Goal: Information Seeking & Learning: Learn about a topic

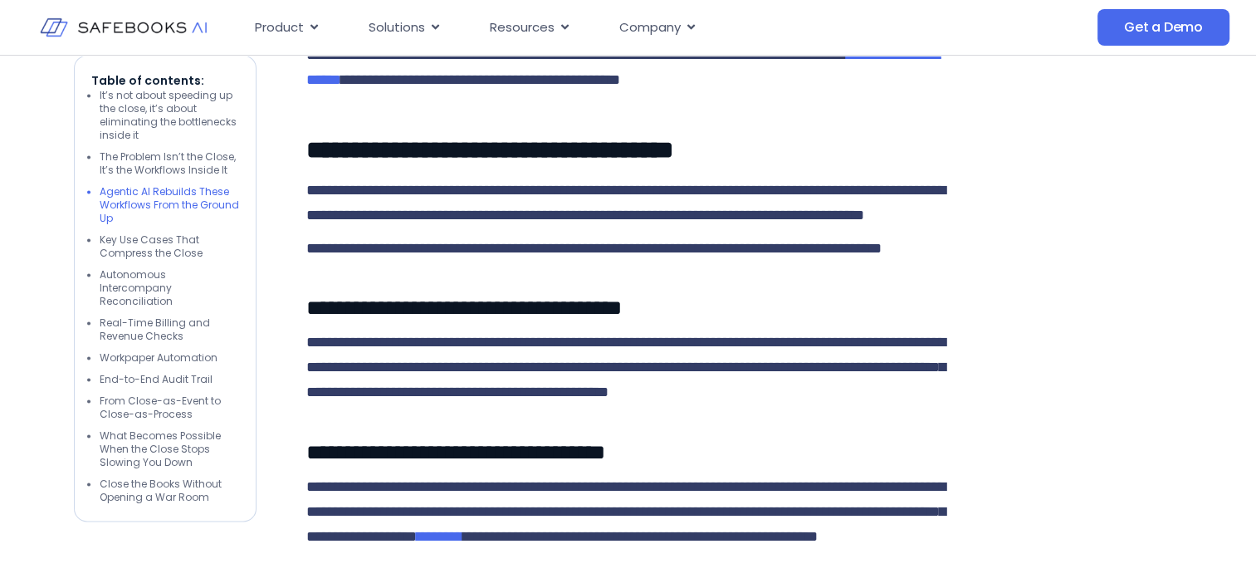
scroll to position [2491, 0]
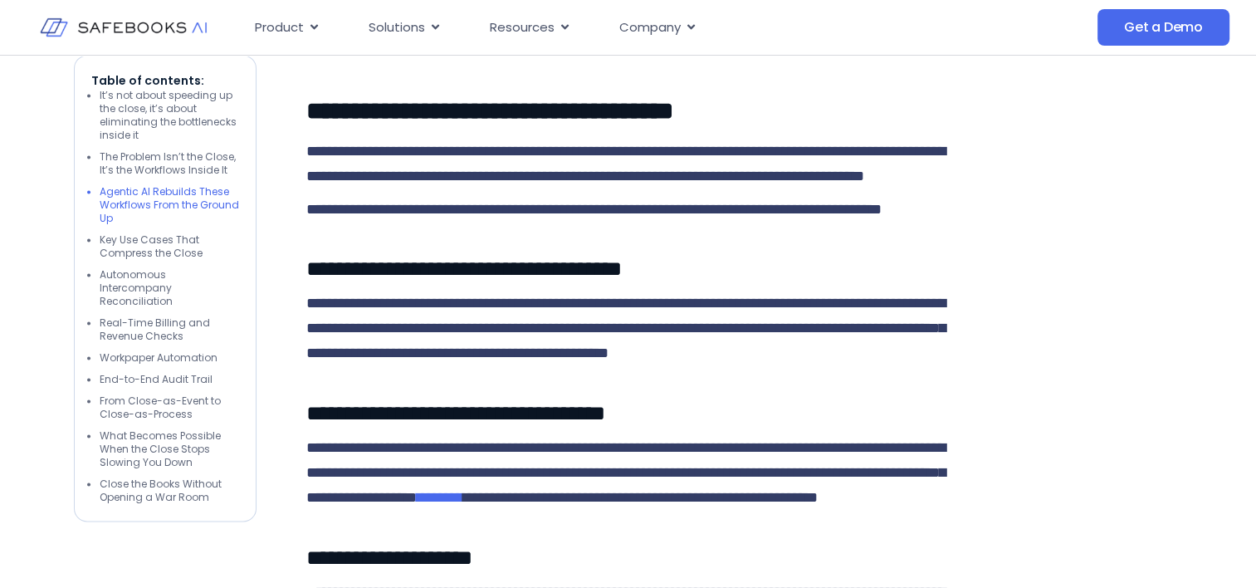
drag, startPoint x: 572, startPoint y: 312, endPoint x: 570, endPoint y: 366, distance: 54.0
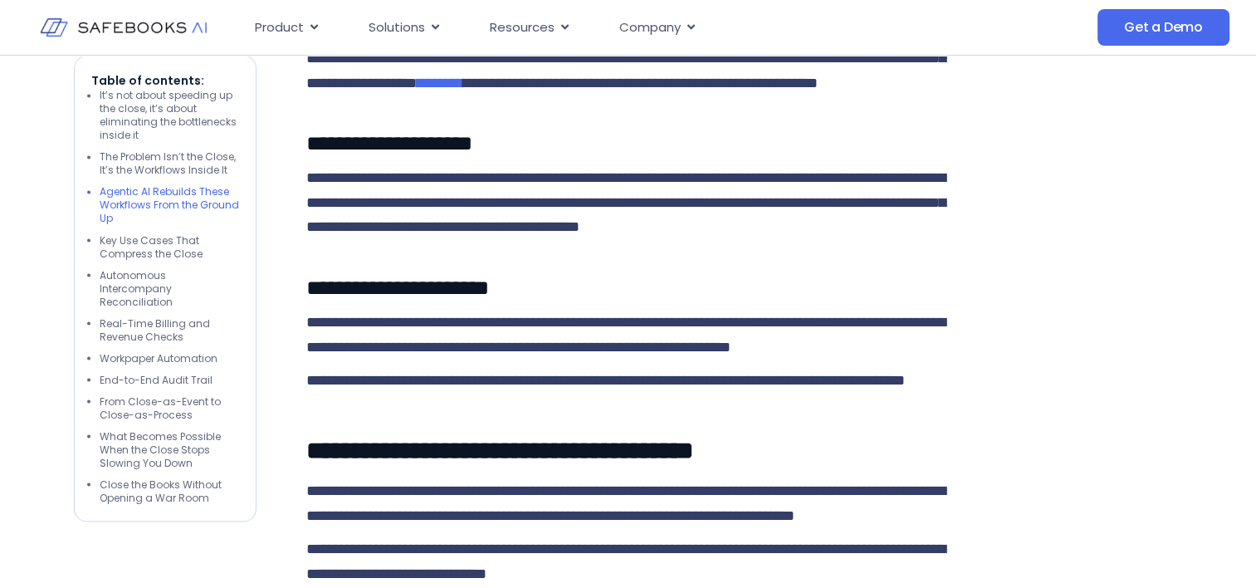
scroll to position [2906, 0]
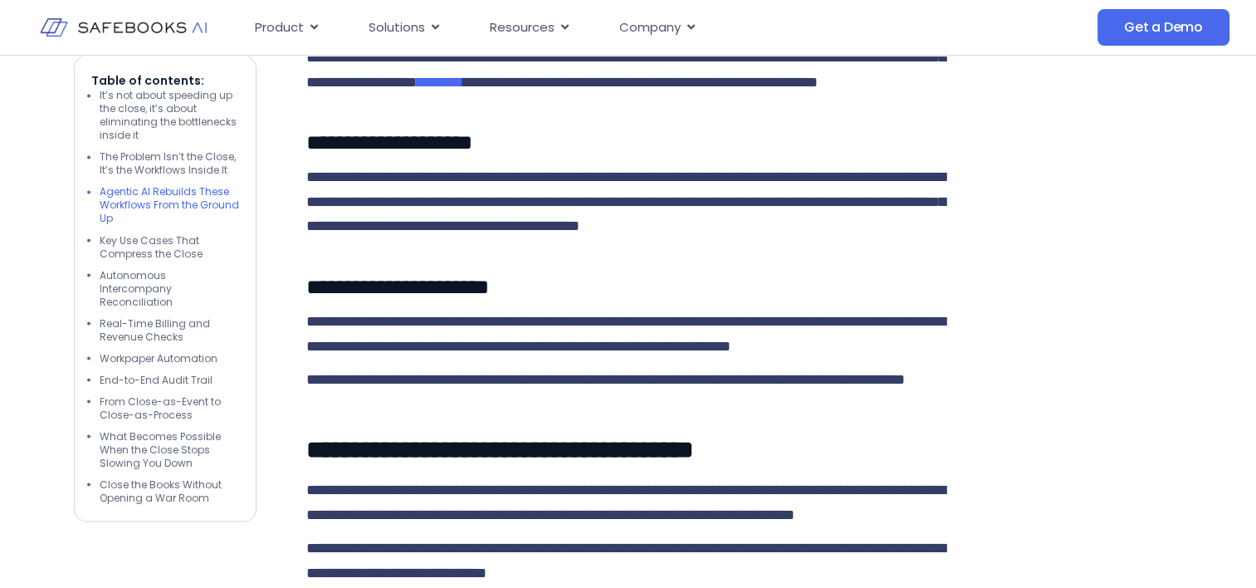
drag, startPoint x: 664, startPoint y: 345, endPoint x: 638, endPoint y: 378, distance: 42.5
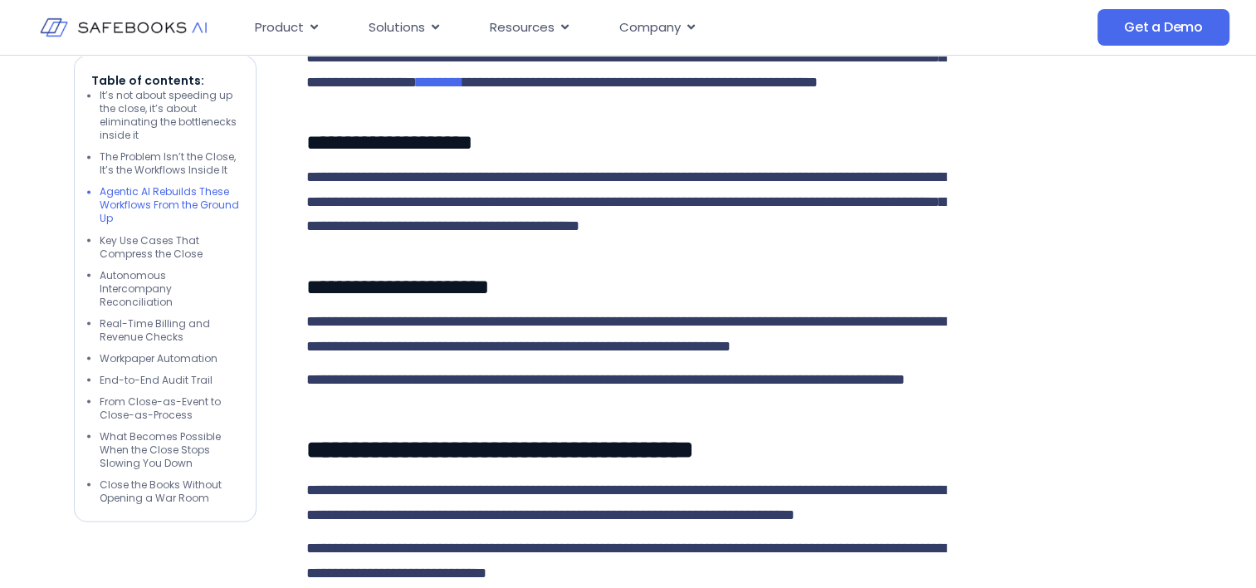
drag, startPoint x: 638, startPoint y: 378, endPoint x: 631, endPoint y: 401, distance: 24.2
drag, startPoint x: 631, startPoint y: 401, endPoint x: 510, endPoint y: 312, distance: 150.3
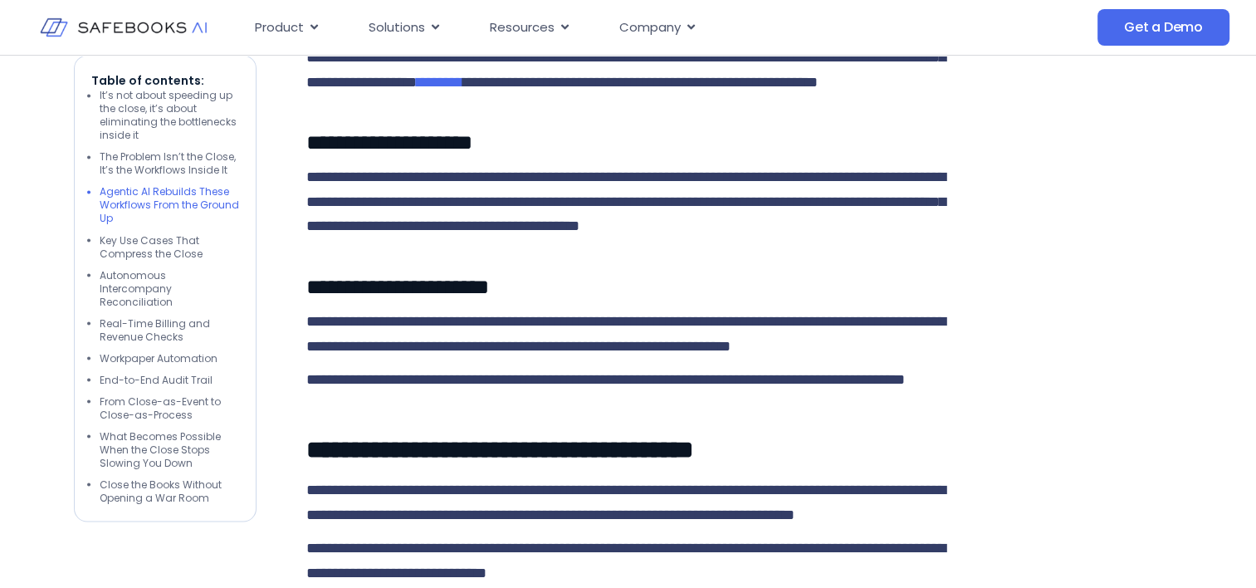
drag, startPoint x: 533, startPoint y: 297, endPoint x: 649, endPoint y: 361, distance: 132.7
drag, startPoint x: 649, startPoint y: 361, endPoint x: 711, endPoint y: 405, distance: 75.6
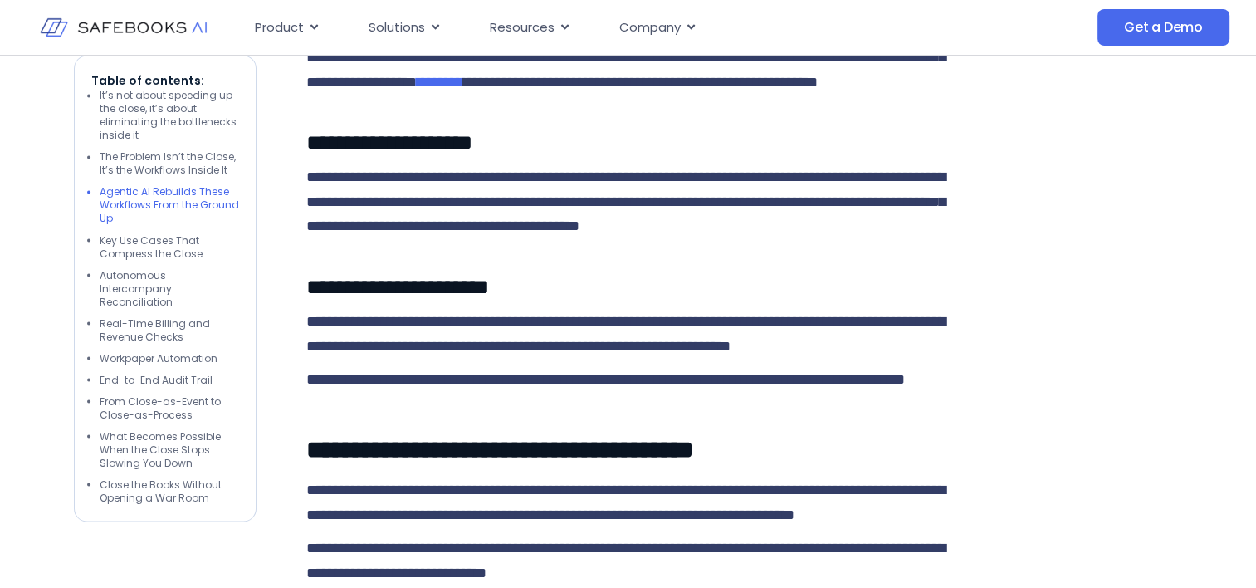
drag, startPoint x: 811, startPoint y: 405, endPoint x: 917, endPoint y: 440, distance: 111.1
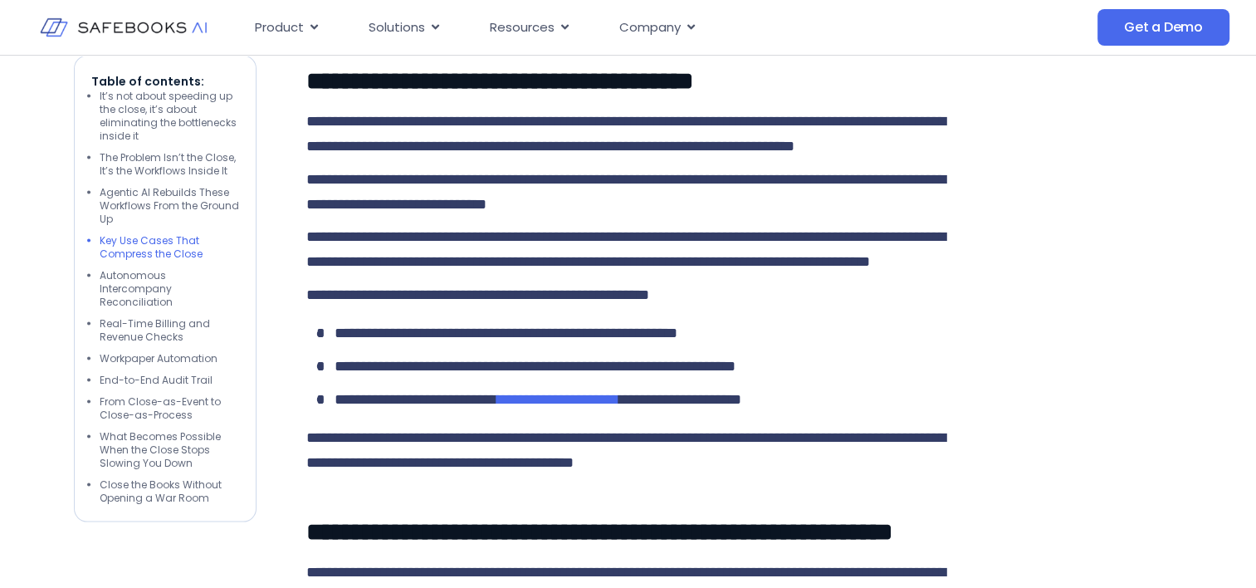
scroll to position [3238, 0]
